Goal: Find specific page/section: Find specific page/section

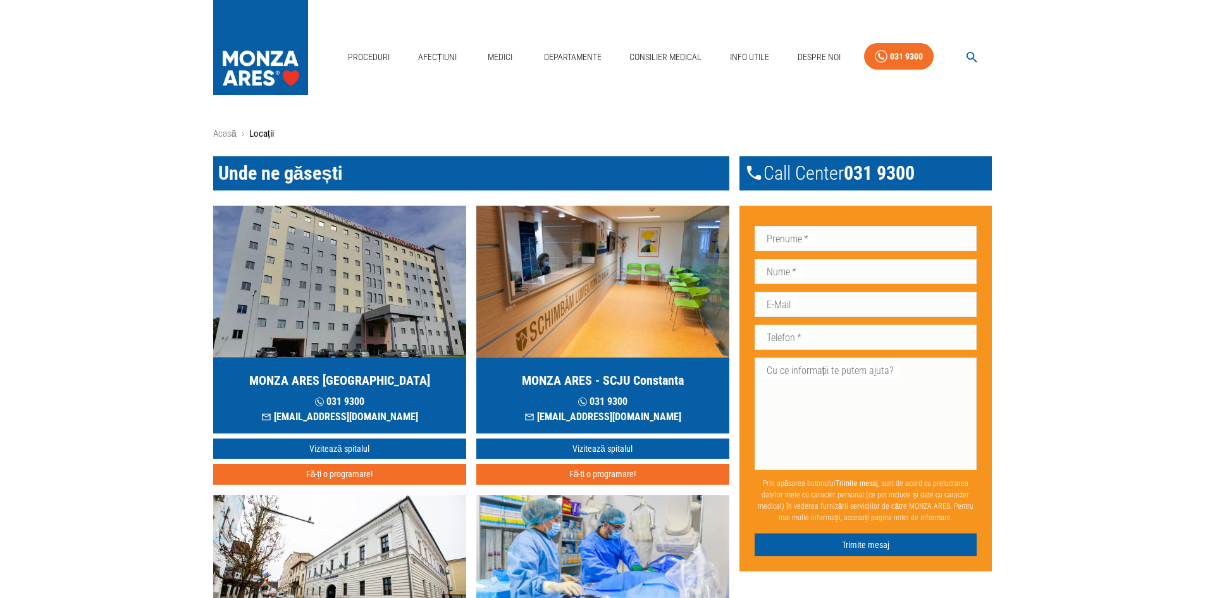
click at [658, 379] on h5 "MONZA ARES - SCJU Constanta" at bounding box center [603, 380] width 162 height 18
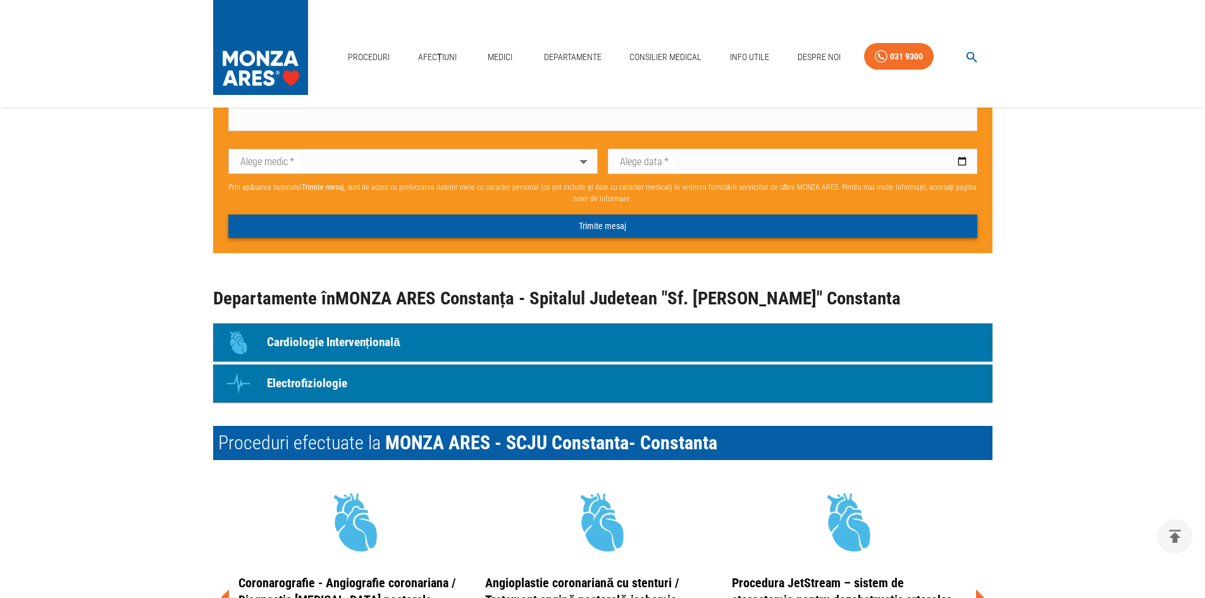
scroll to position [885, 0]
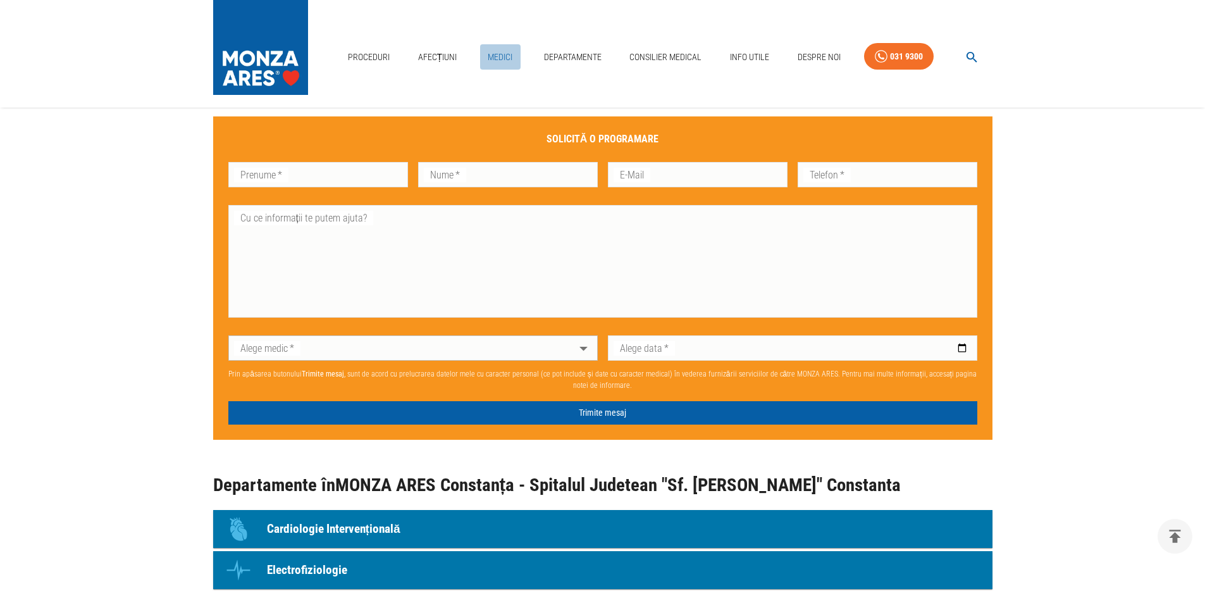
click at [498, 59] on link "Medici" at bounding box center [500, 57] width 40 height 26
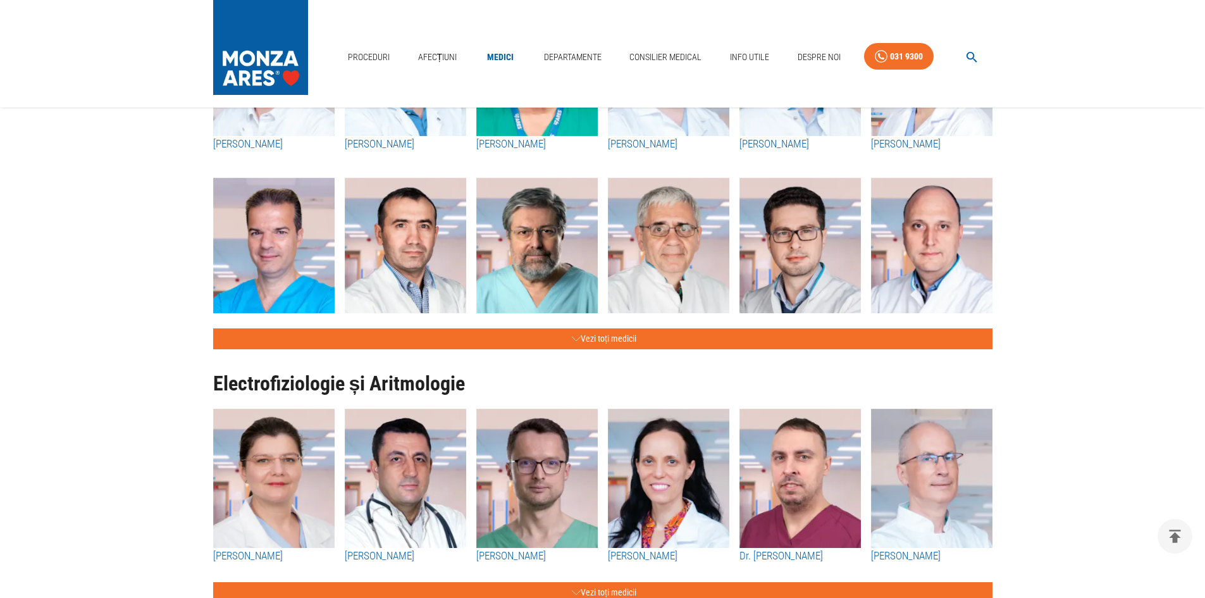
scroll to position [569, 0]
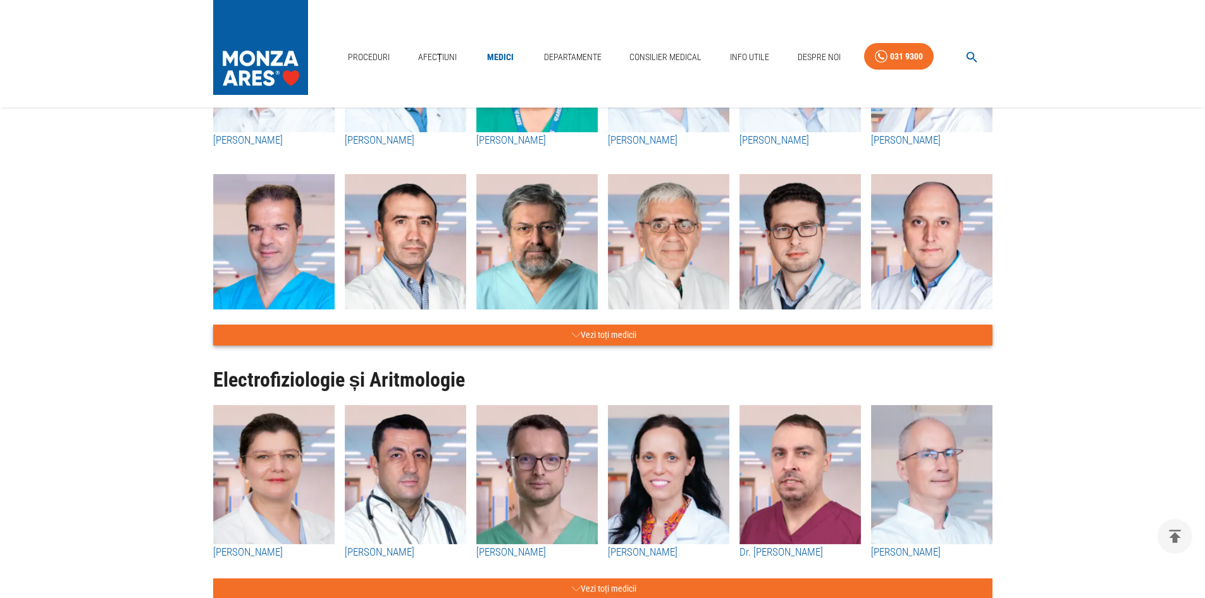
click at [611, 338] on button "Vezi toți medicii" at bounding box center [602, 334] width 779 height 21
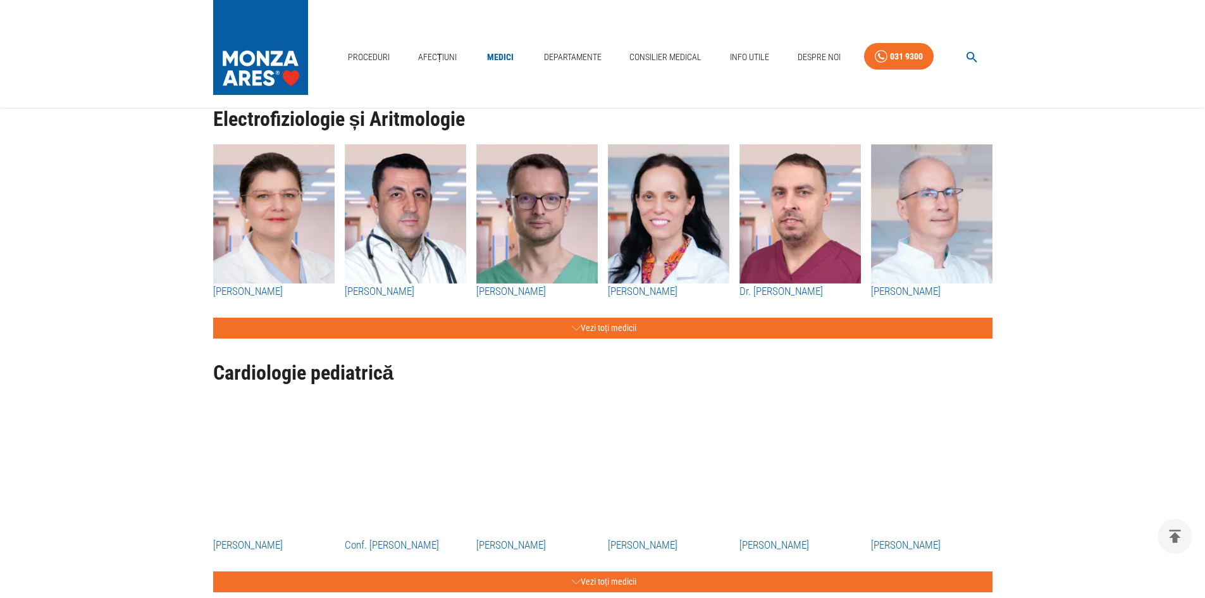
scroll to position [2087, 0]
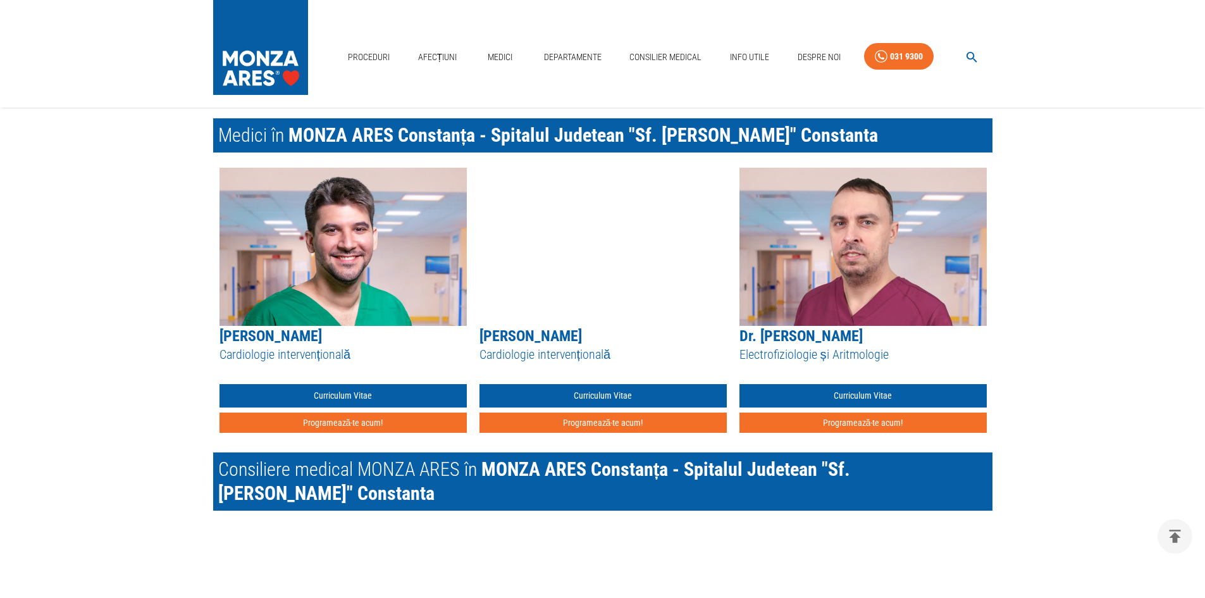
scroll to position [1707, 0]
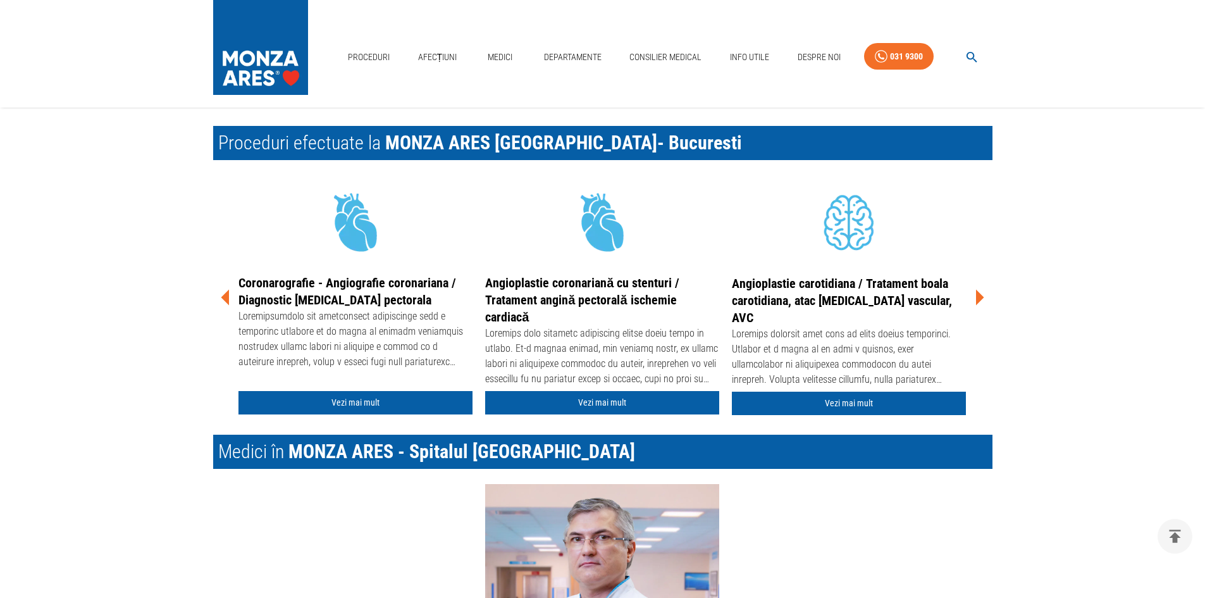
scroll to position [1960, 0]
